Goal: Task Accomplishment & Management: Complete application form

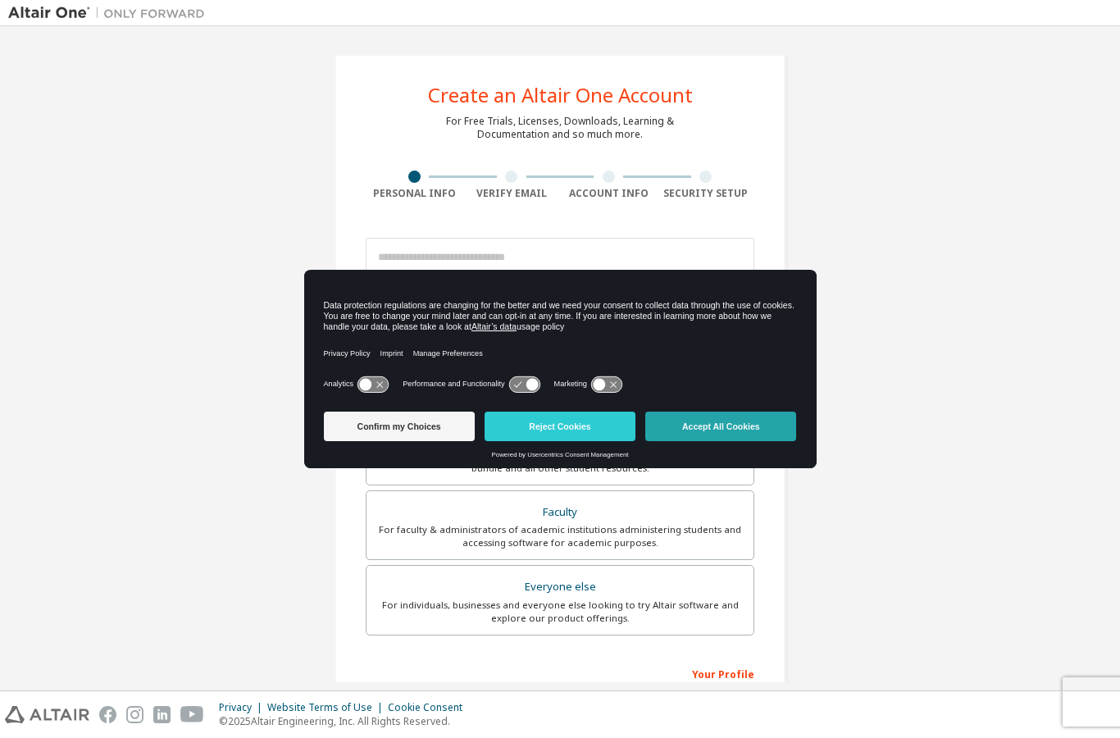
click at [725, 425] on button "Accept All Cookies" at bounding box center [720, 427] width 151 height 30
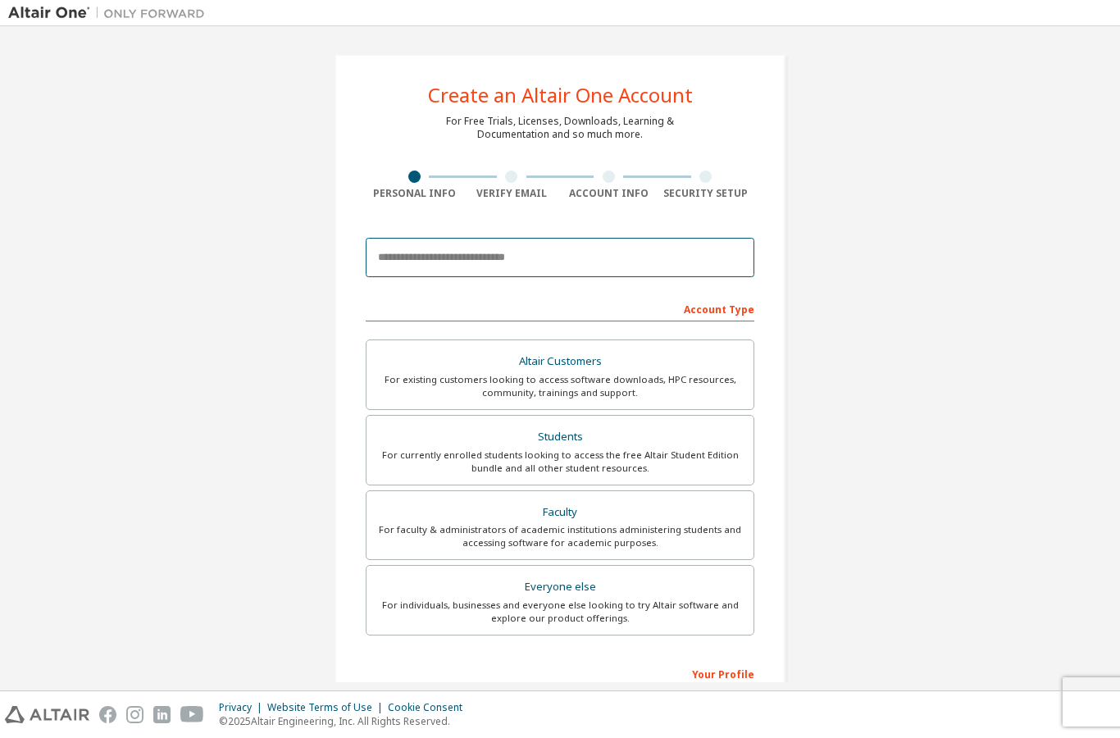
click at [624, 252] on input "email" at bounding box center [560, 257] width 389 height 39
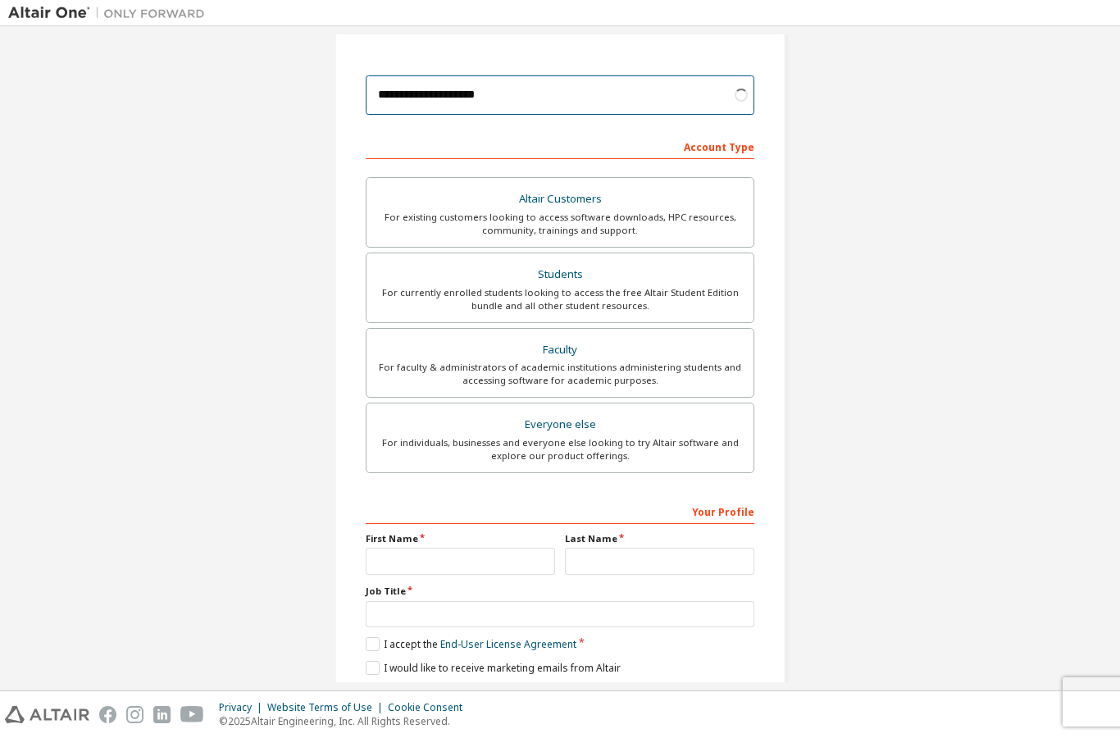
scroll to position [162, 0]
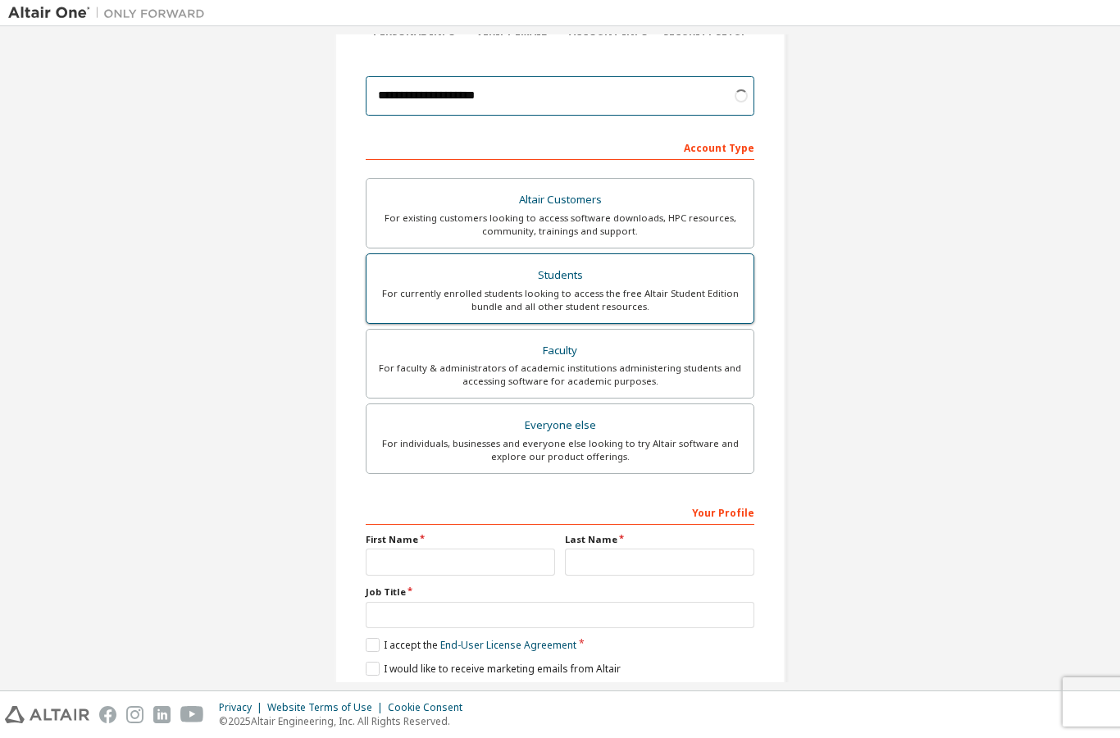
type input "**********"
click at [691, 303] on div "For currently enrolled students looking to access the free Altair Student Editi…" at bounding box center [559, 300] width 367 height 26
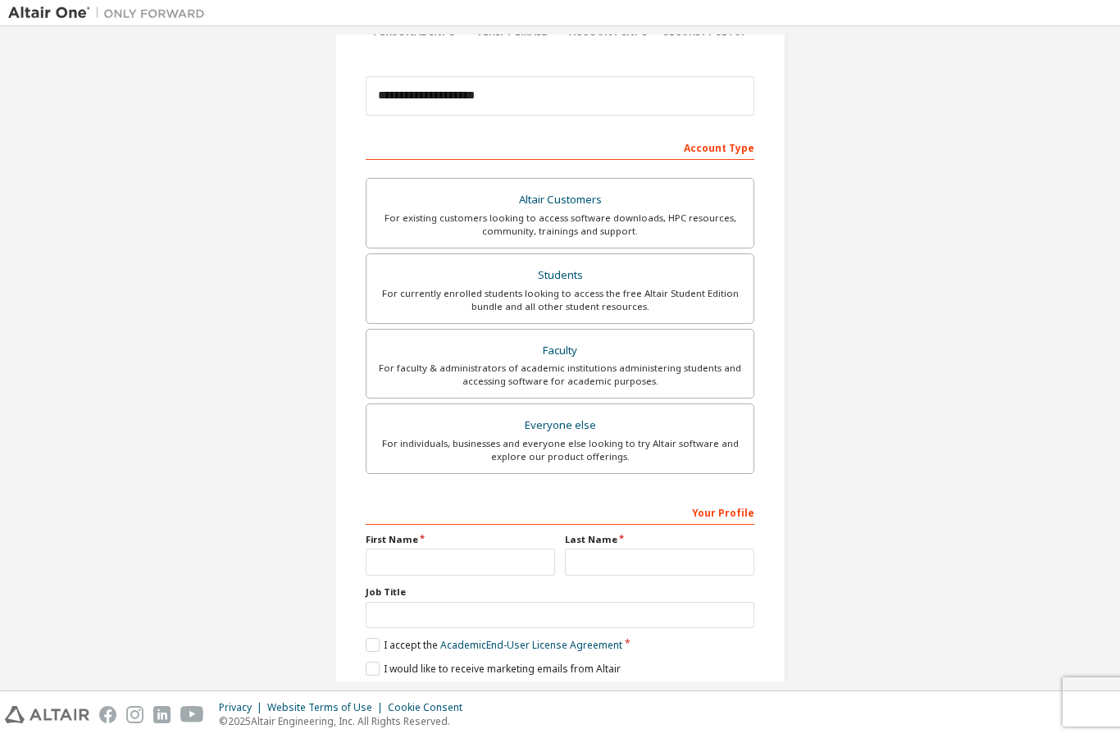
click at [439, 567] on input "text" at bounding box center [460, 562] width 189 height 27
type input "******"
click at [636, 565] on input "text" at bounding box center [659, 562] width 189 height 27
type input "**"
click at [427, 588] on label "Job Title" at bounding box center [560, 591] width 389 height 13
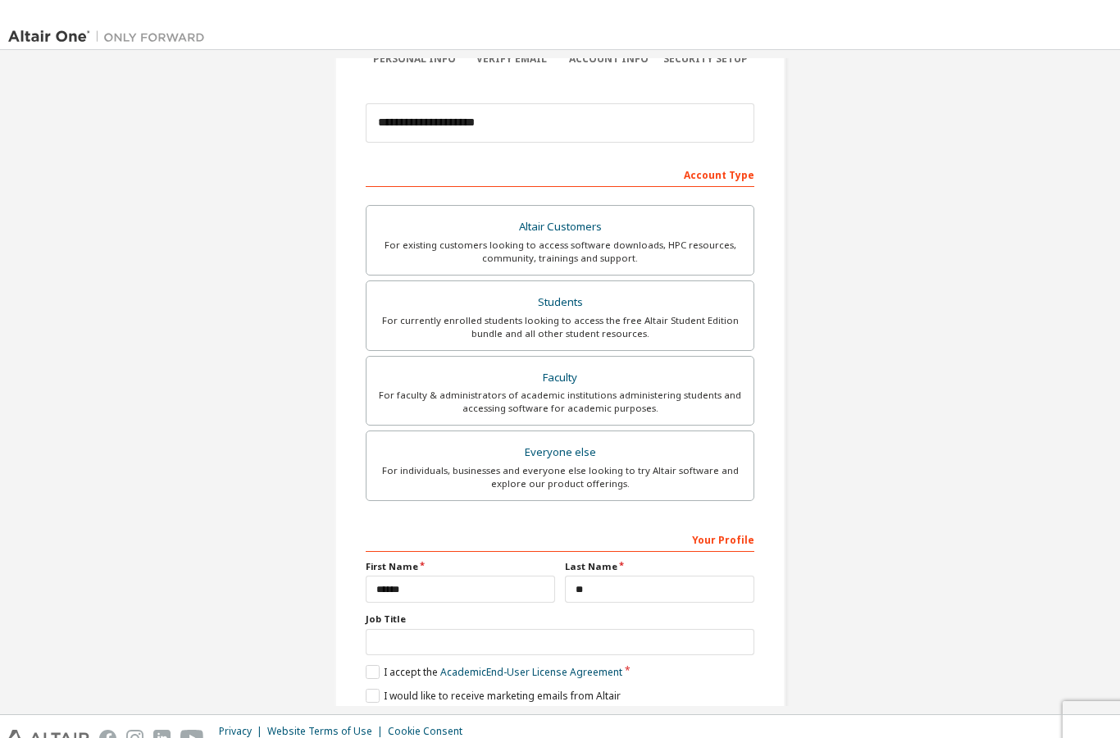
scroll to position [66, 0]
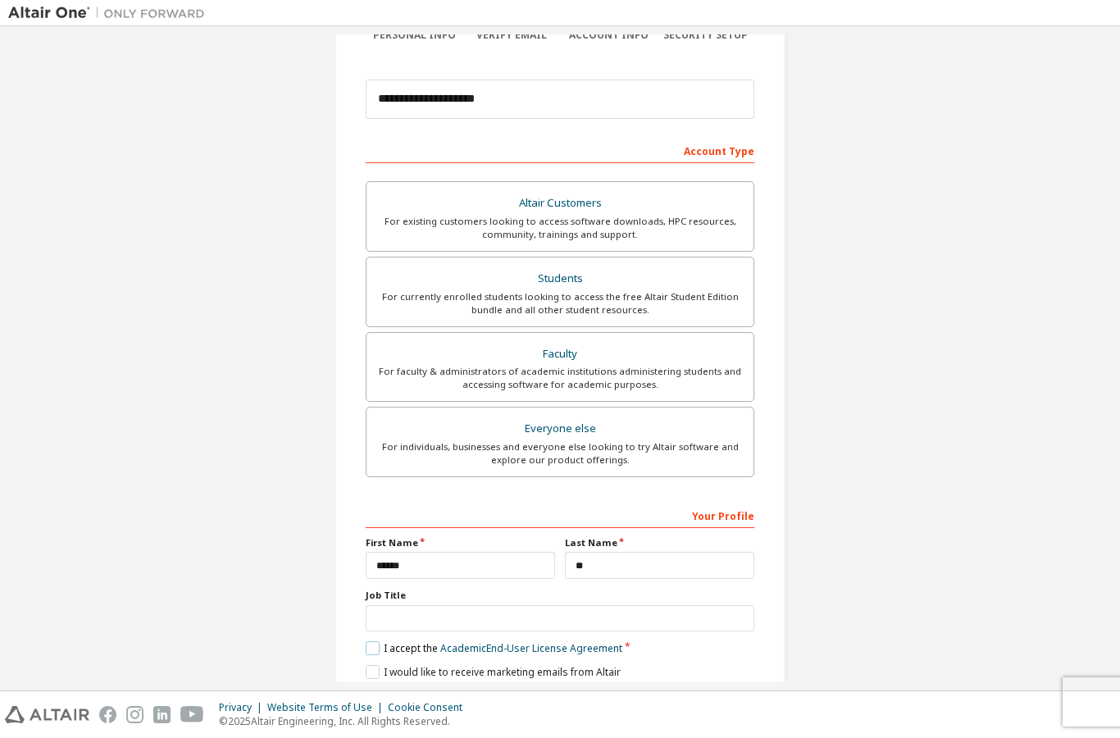
click at [383, 641] on label "I accept the Academic End-User License Agreement" at bounding box center [494, 648] width 257 height 14
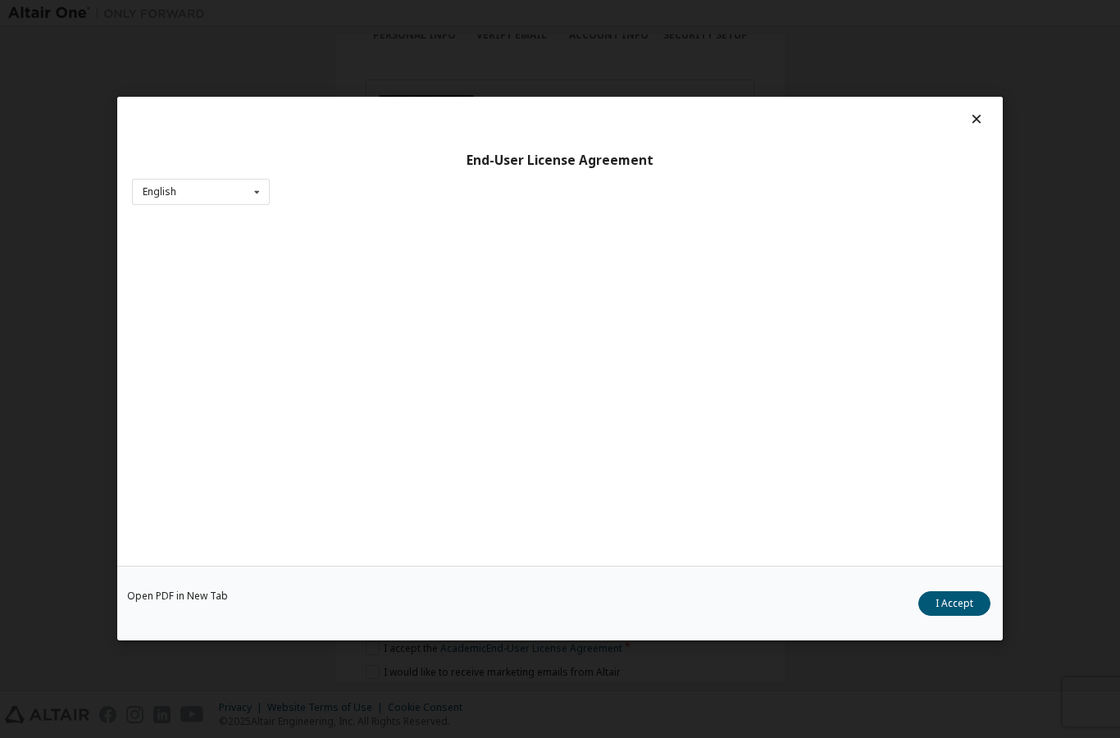
click at [383, 634] on div "Open PDF in New Tab I Accept" at bounding box center [559, 604] width 885 height 75
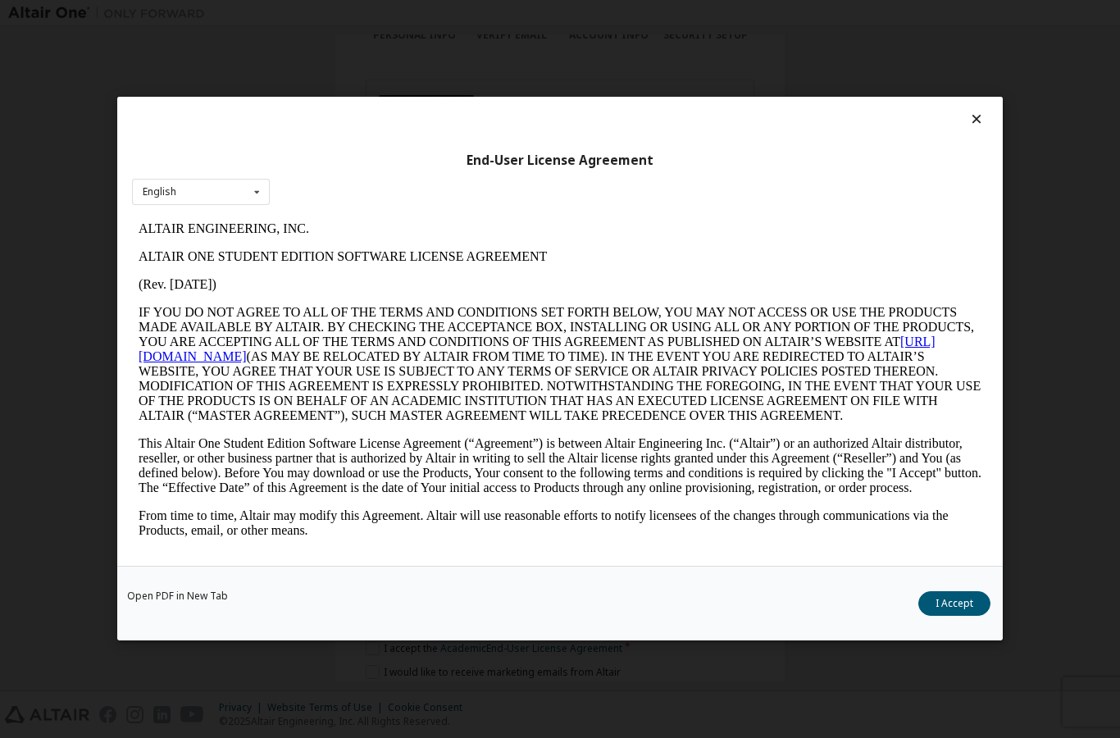
scroll to position [0, 0]
click at [972, 612] on button "I Accept" at bounding box center [954, 604] width 72 height 25
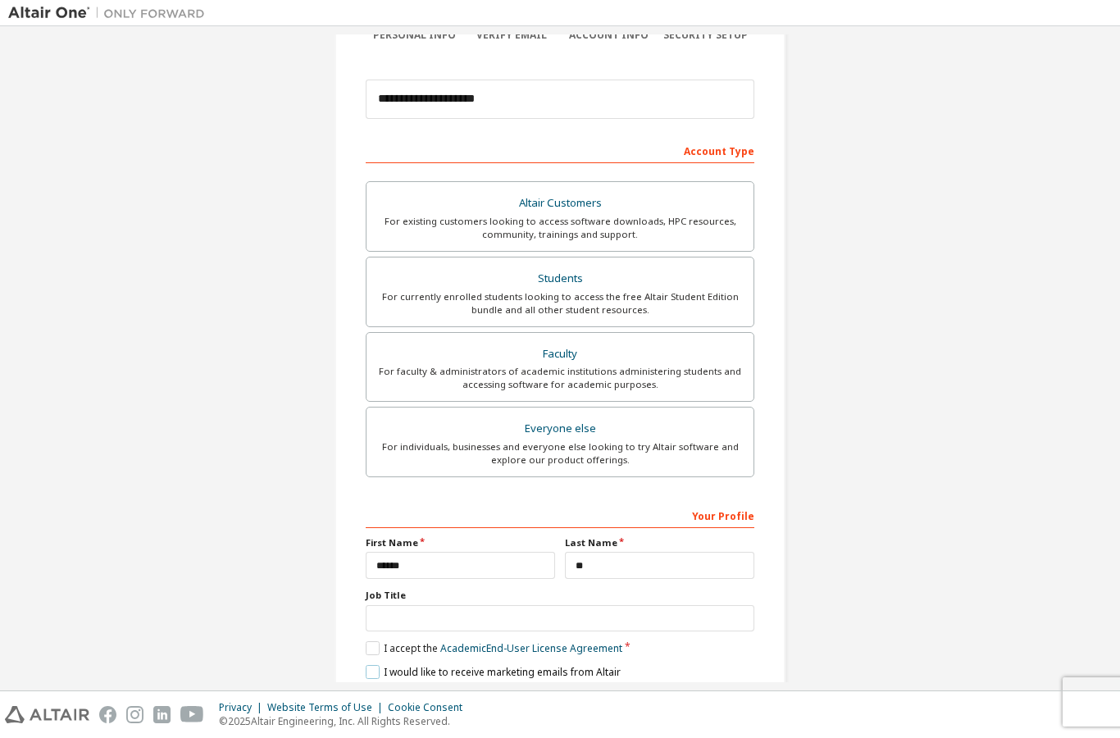
click at [367, 665] on label "I would like to receive marketing emails from Altair" at bounding box center [493, 672] width 255 height 14
click at [562, 689] on button "Next" at bounding box center [559, 701] width 86 height 25
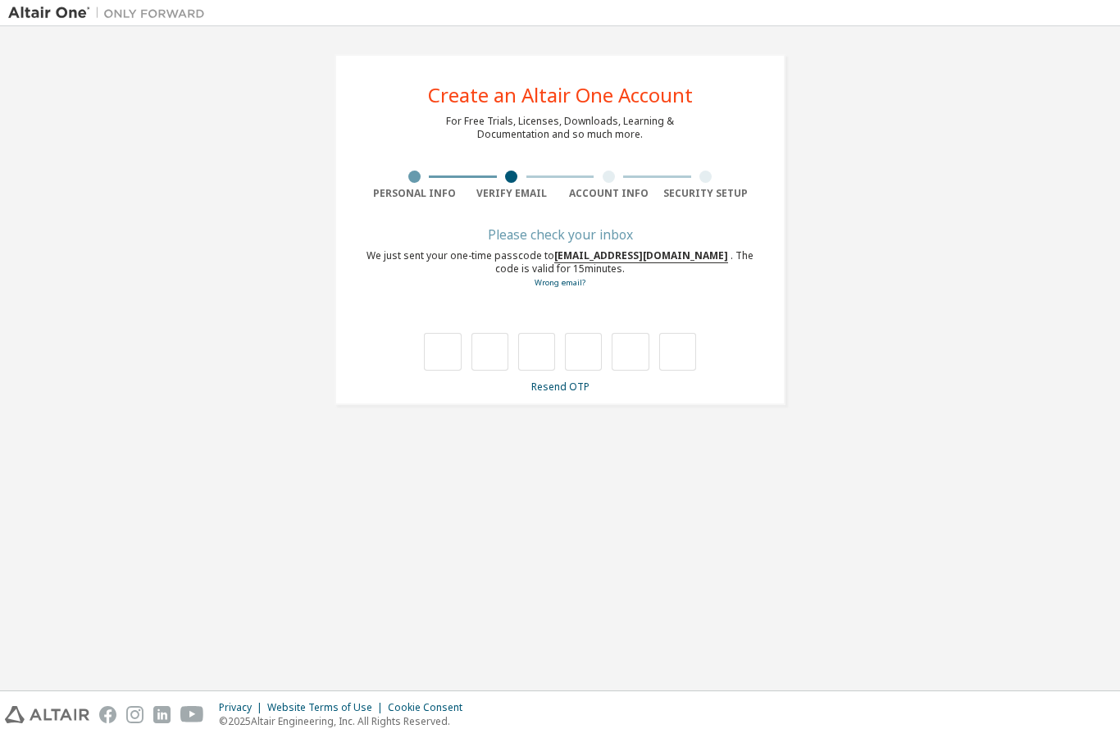
type input "*"
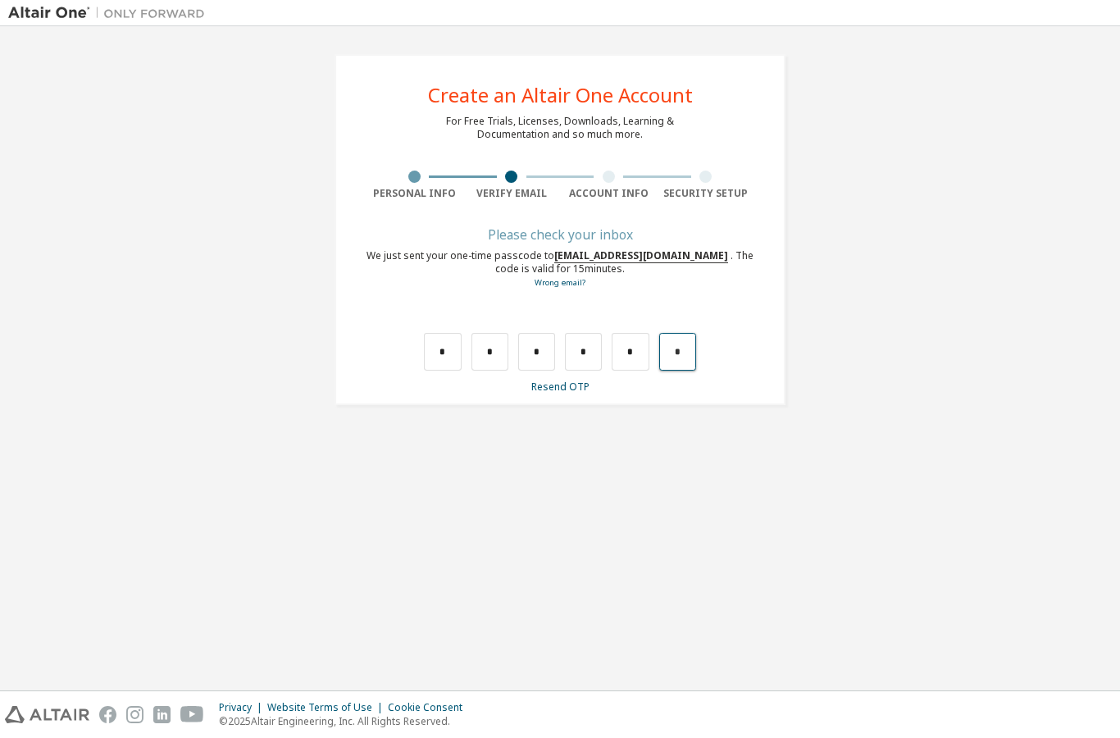
type input "*"
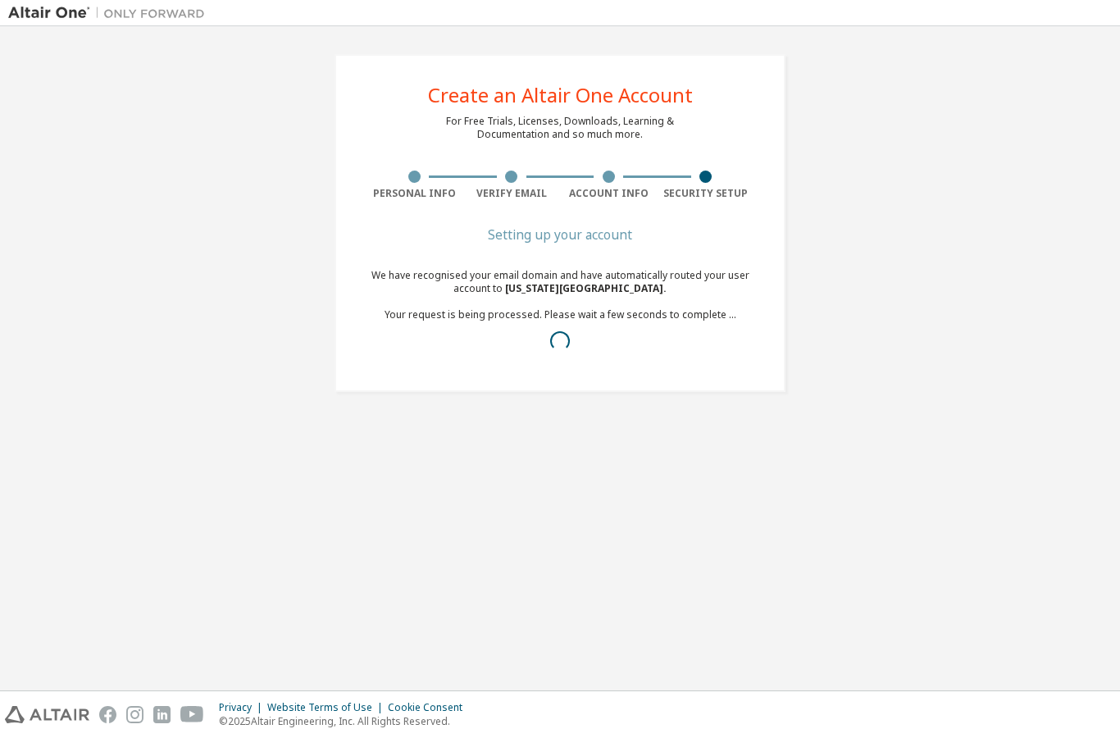
click at [1114, 75] on div "Create an Altair One Account For Free Trials, Licenses, Downloads, Learning & D…" at bounding box center [560, 358] width 1120 height 664
